Goal: Information Seeking & Learning: Learn about a topic

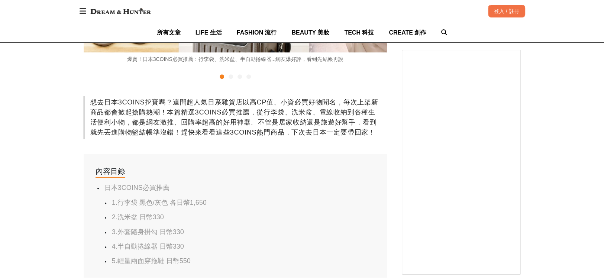
scroll to position [330, 0]
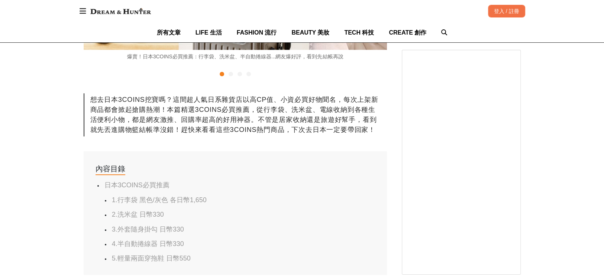
click at [192, 203] on link "1.行李袋 黑色/灰色 各日幣1,650" at bounding box center [159, 199] width 95 height 7
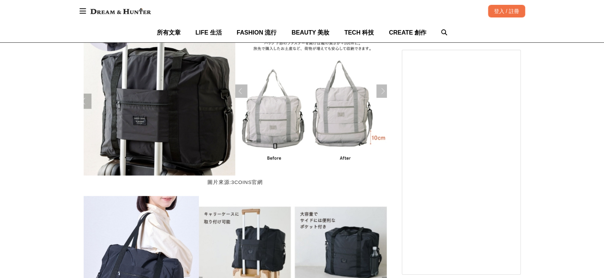
scroll to position [0, 0]
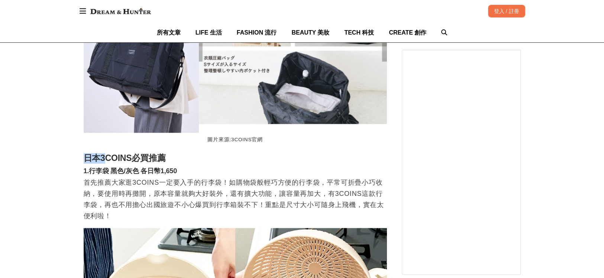
scroll to position [0, 606]
drag, startPoint x: 83, startPoint y: 159, endPoint x: 112, endPoint y: 172, distance: 31.6
copy div "日本3COINS必買推薦 1.行李袋"
